Goal: Transaction & Acquisition: Subscribe to service/newsletter

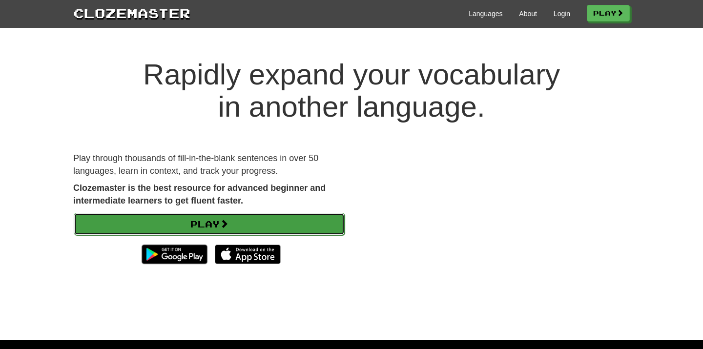
click at [215, 231] on link "Play" at bounding box center [209, 224] width 271 height 22
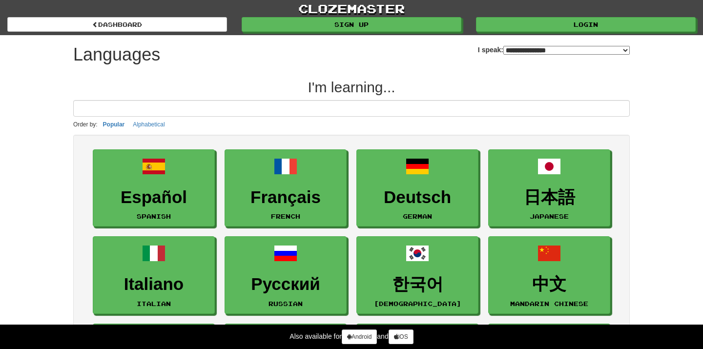
select select "*******"
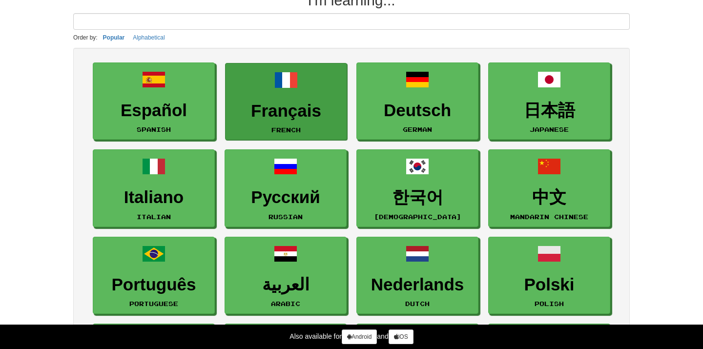
scroll to position [86, 0]
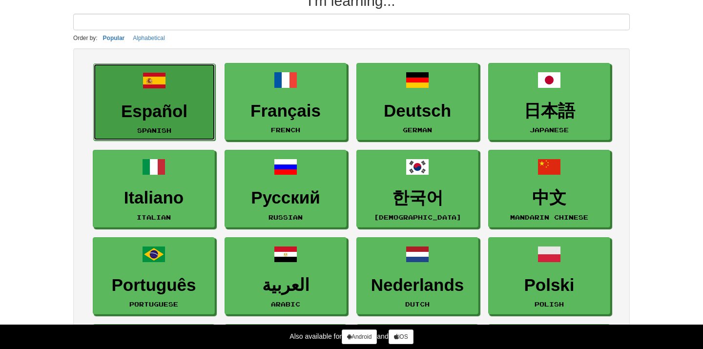
click at [162, 108] on h3 "Español" at bounding box center [154, 111] width 111 height 19
